Goal: Task Accomplishment & Management: Manage account settings

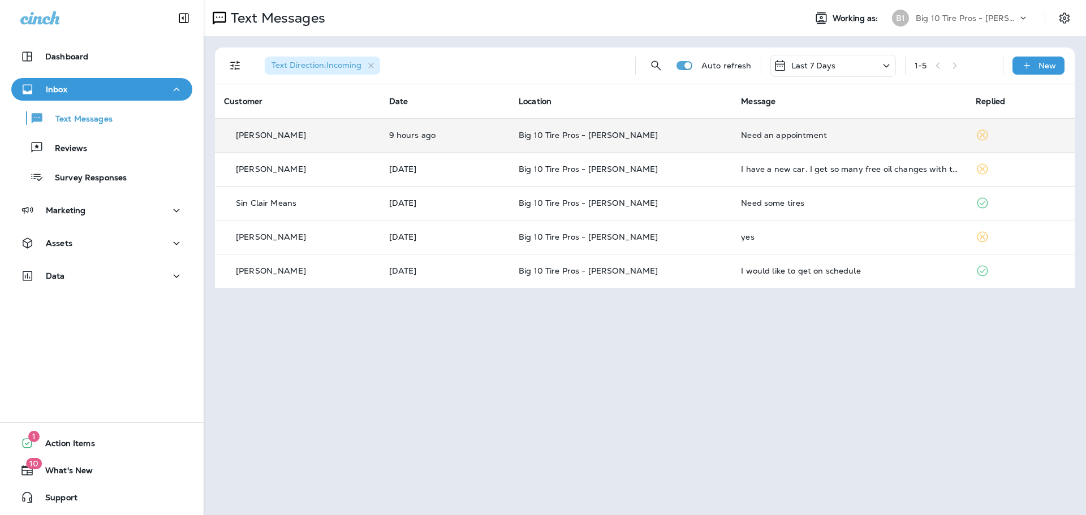
click at [766, 135] on div "Need an appointment" at bounding box center [849, 135] width 217 height 9
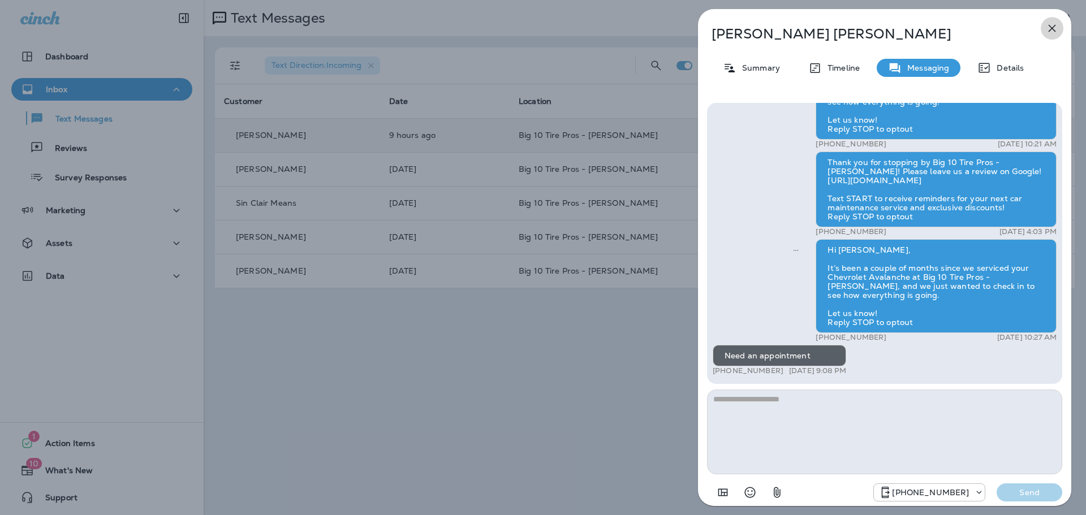
click at [1049, 21] on icon "button" at bounding box center [1052, 28] width 14 height 14
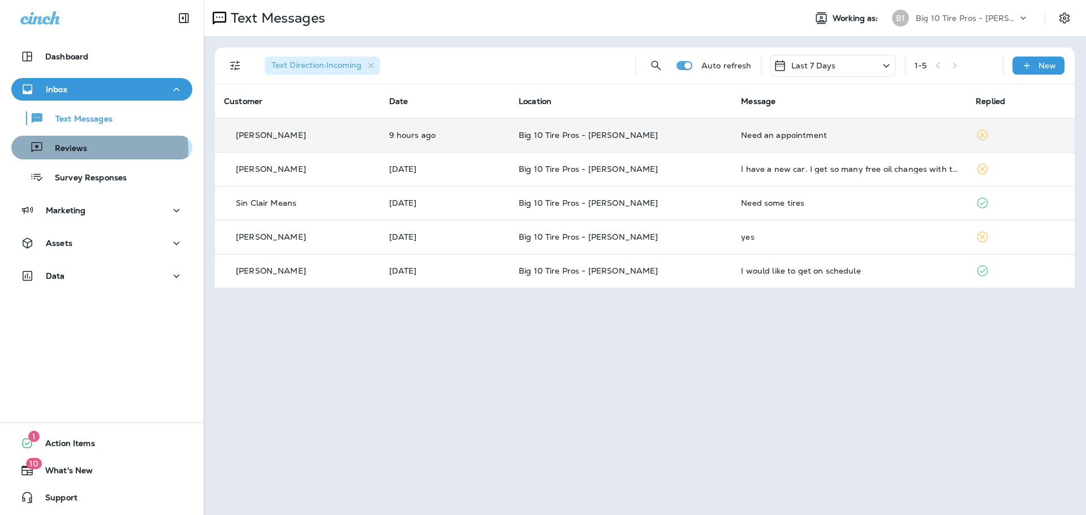
click at [81, 152] on p "Reviews" at bounding box center [66, 149] width 44 height 11
